Goal: Task Accomplishment & Management: Complete application form

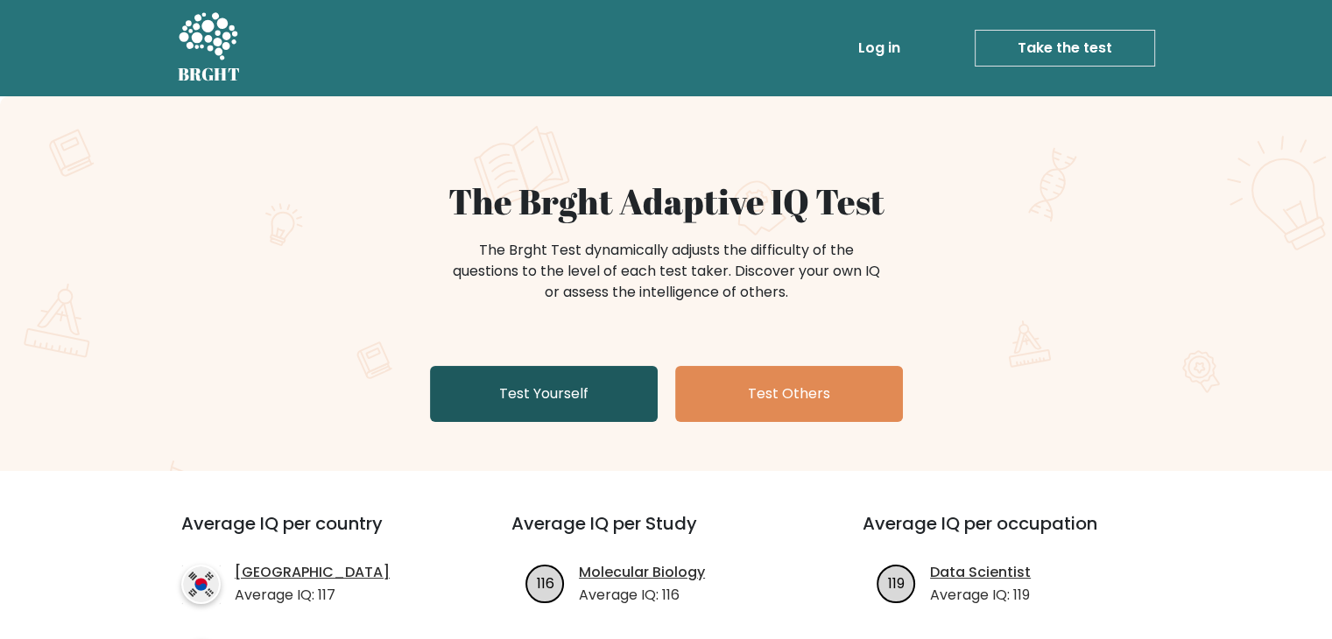
click at [546, 389] on link "Test Yourself" at bounding box center [544, 394] width 228 height 56
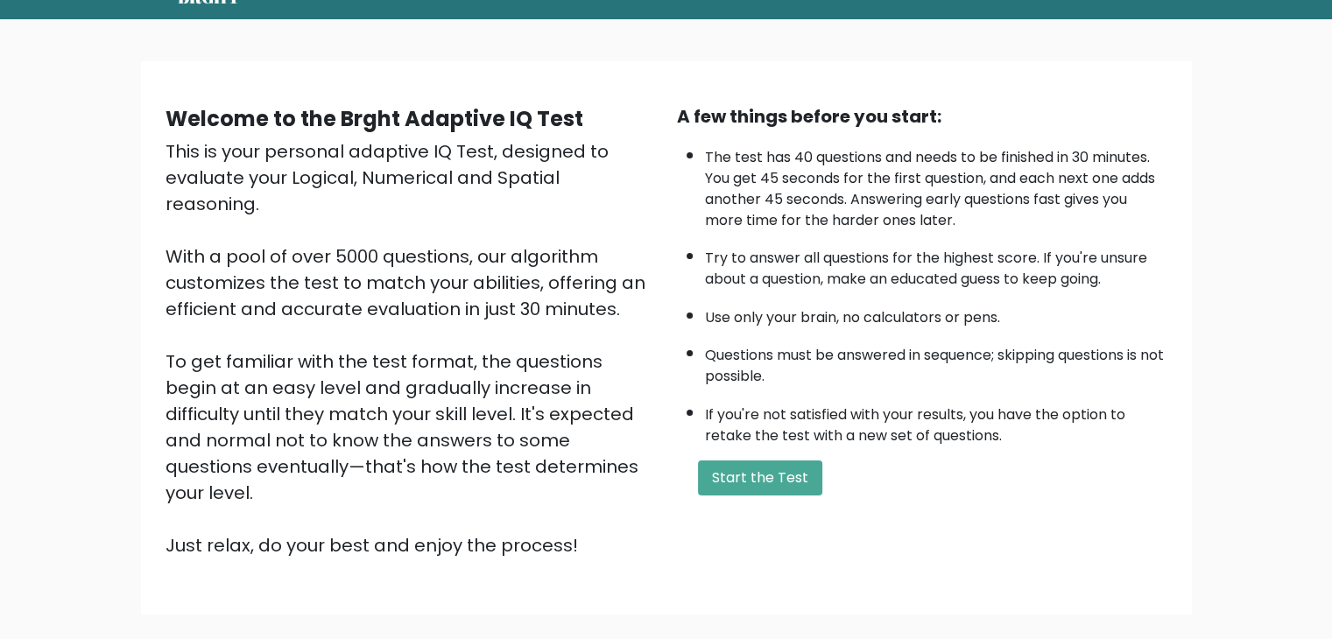
scroll to position [74, 0]
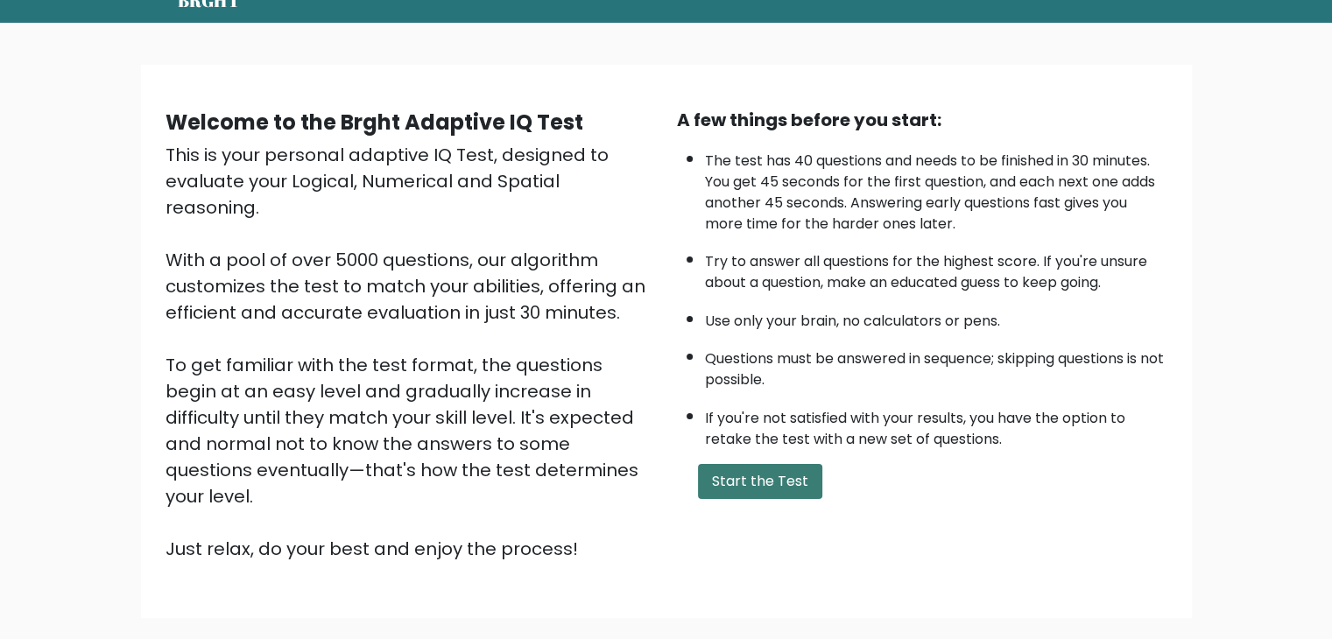
click at [739, 464] on button "Start the Test" at bounding box center [760, 481] width 124 height 35
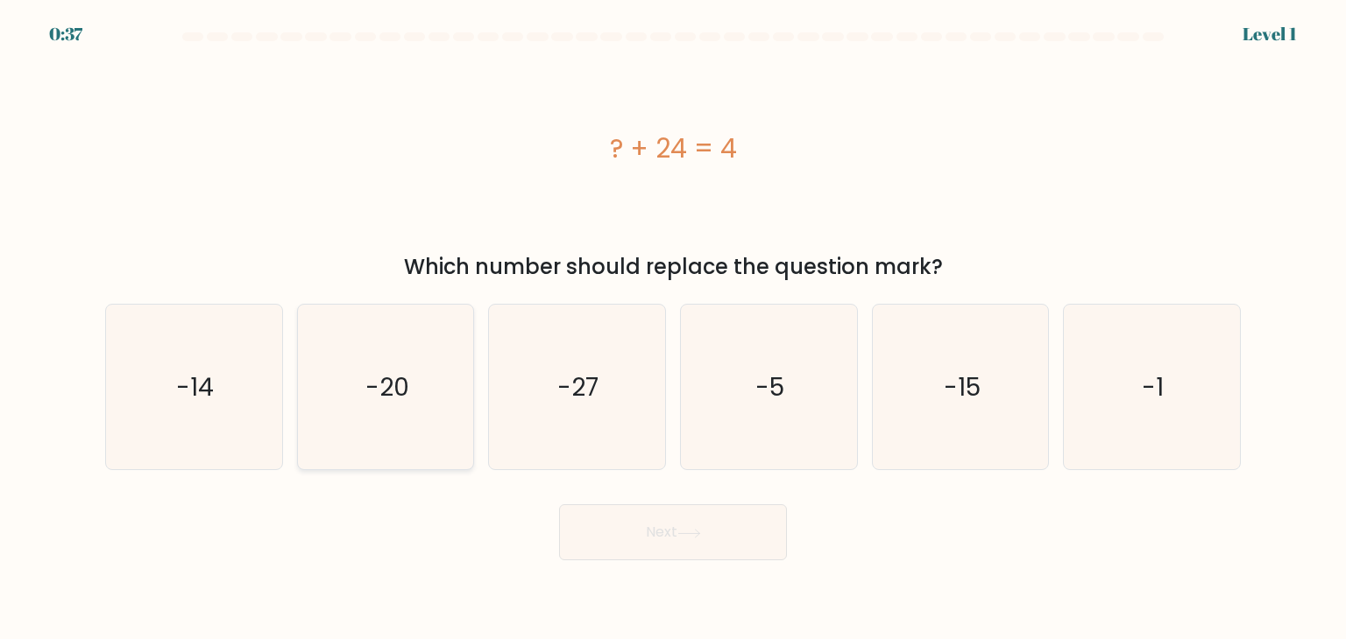
click at [425, 369] on icon "-20" at bounding box center [385, 387] width 165 height 165
click at [673, 329] on input "b. -20" at bounding box center [673, 324] width 1 height 9
radio input "true"
click at [674, 536] on button "Next" at bounding box center [673, 533] width 228 height 56
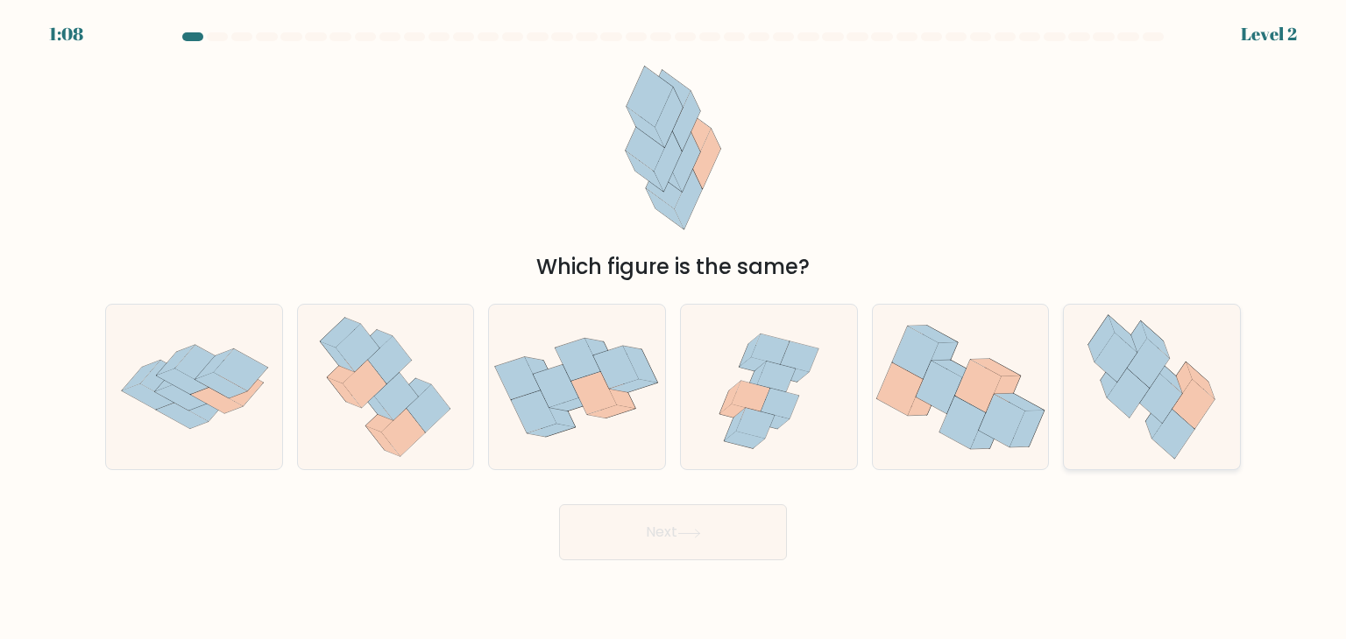
click at [1169, 370] on icon at bounding box center [1168, 375] width 28 height 37
click at [674, 329] on input "f." at bounding box center [673, 324] width 1 height 9
radio input "true"
click at [682, 533] on icon at bounding box center [689, 534] width 24 height 10
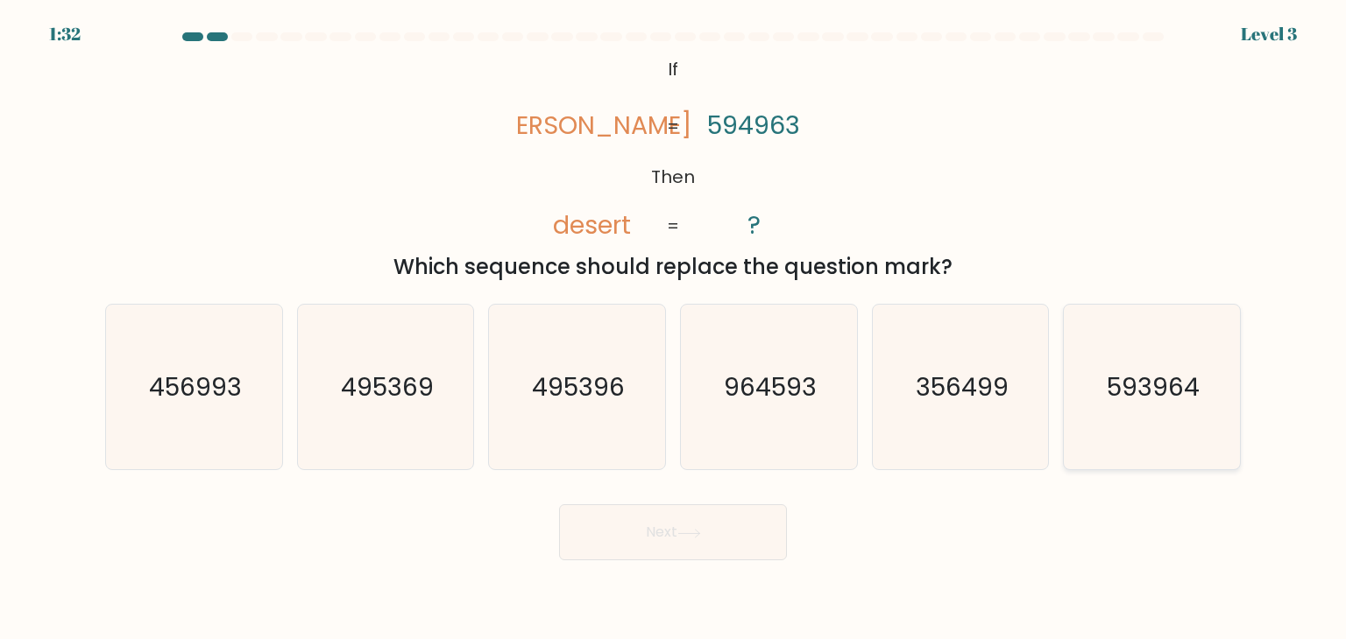
click at [1139, 401] on text "593964" at bounding box center [1152, 387] width 93 height 35
click at [674, 329] on input "f. 593964" at bounding box center [673, 324] width 1 height 9
radio input "true"
click at [638, 533] on button "Next" at bounding box center [673, 533] width 228 height 56
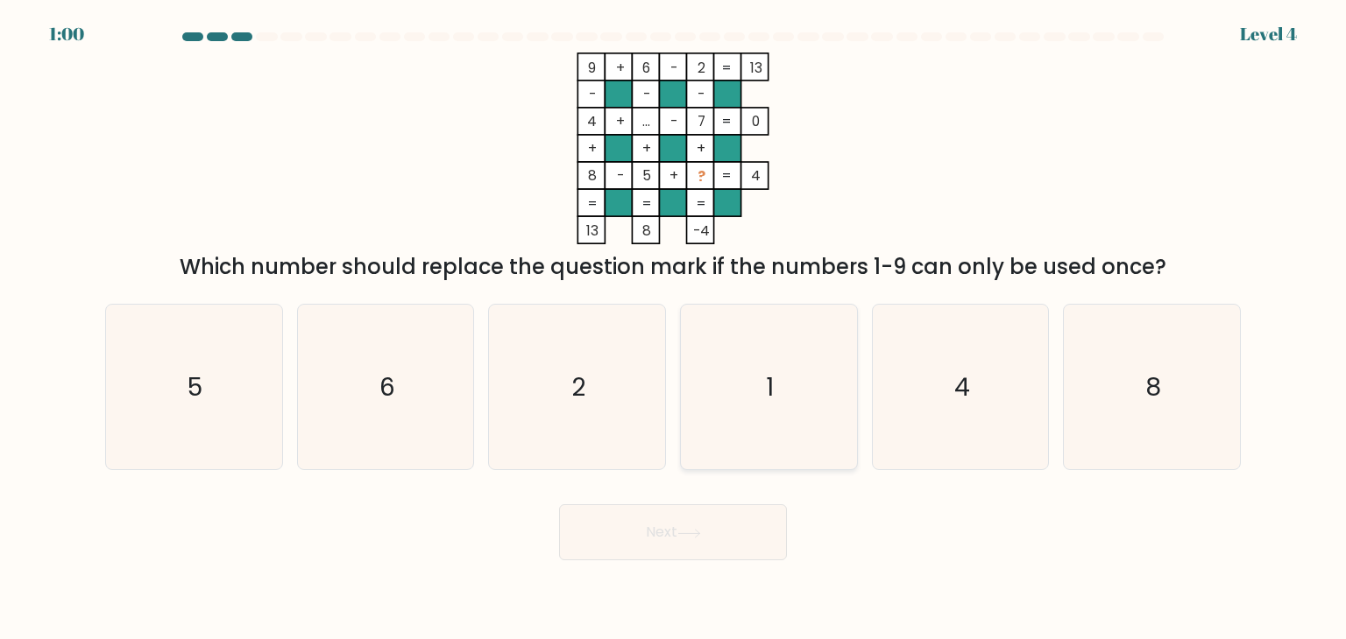
click at [785, 364] on icon "1" at bounding box center [768, 387] width 165 height 165
click at [674, 329] on input "d. 1" at bounding box center [673, 324] width 1 height 9
radio input "true"
click at [731, 554] on button "Next" at bounding box center [673, 533] width 228 height 56
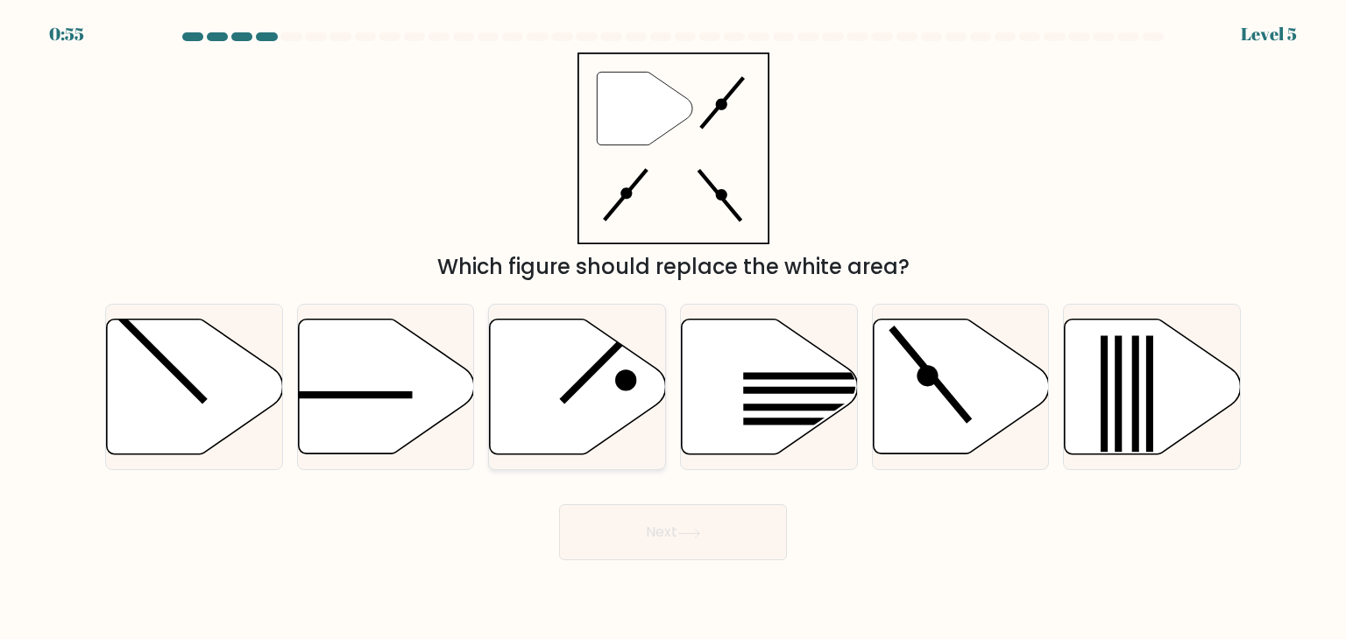
click at [569, 385] on icon at bounding box center [578, 387] width 176 height 135
click at [673, 329] on input "c." at bounding box center [673, 324] width 1 height 9
radio input "true"
click at [677, 524] on button "Next" at bounding box center [673, 533] width 228 height 56
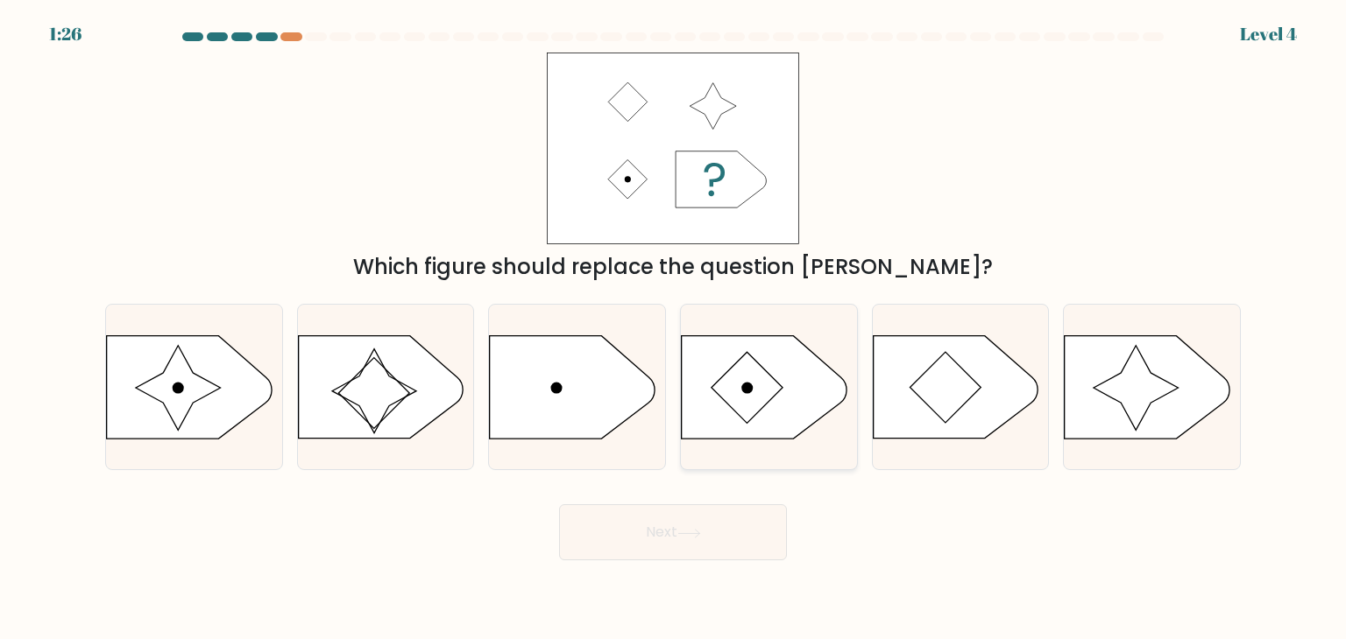
click at [788, 364] on icon at bounding box center [764, 387] width 165 height 102
click at [674, 329] on input "d." at bounding box center [673, 324] width 1 height 9
radio input "true"
click at [699, 553] on button "Next" at bounding box center [673, 533] width 228 height 56
